Goal: Find specific page/section: Find specific page/section

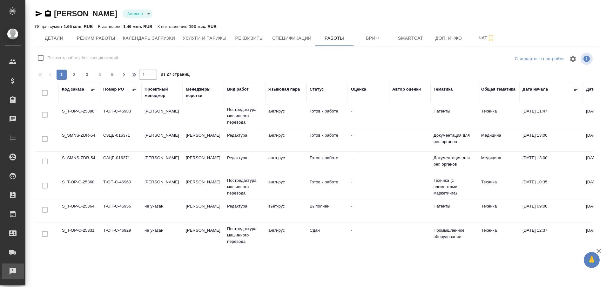
click at [13, 272] on div "Рекламации" at bounding box center [5, 272] width 16 height 10
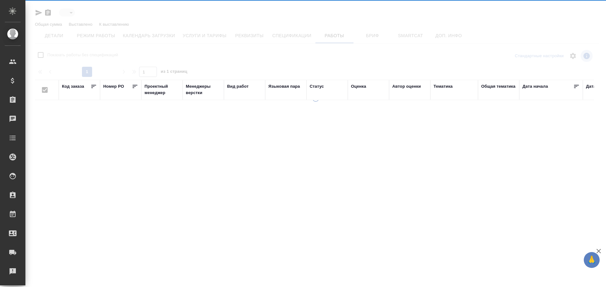
type input "active"
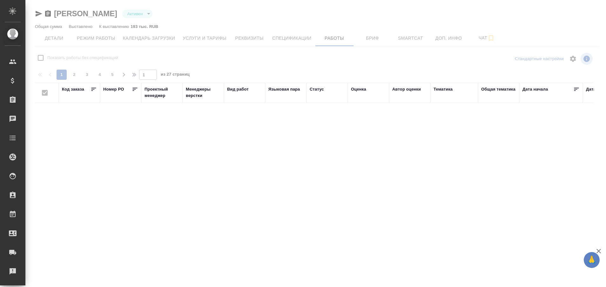
checkbox input "false"
